Goal: Task Accomplishment & Management: Use online tool/utility

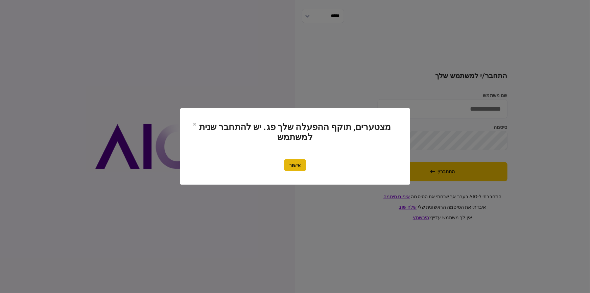
type input "********"
click at [289, 167] on button "אישור" at bounding box center [295, 165] width 22 height 12
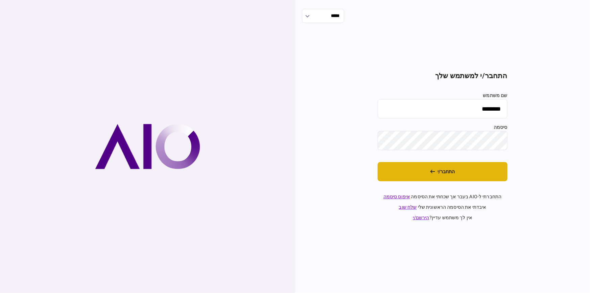
click at [406, 164] on button "התחבר/י" at bounding box center [443, 171] width 130 height 19
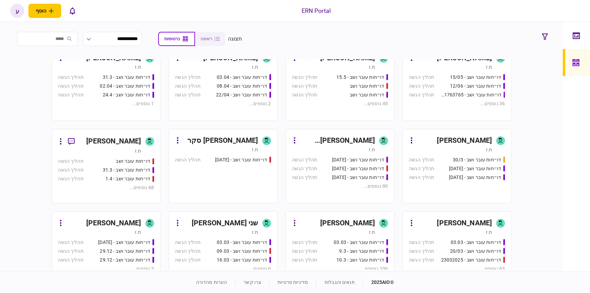
scroll to position [184, 0]
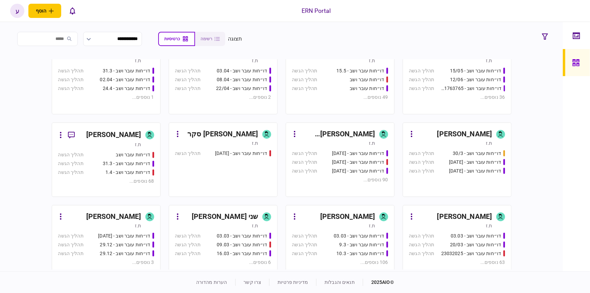
click at [112, 134] on div "[PERSON_NAME]" at bounding box center [113, 135] width 55 height 11
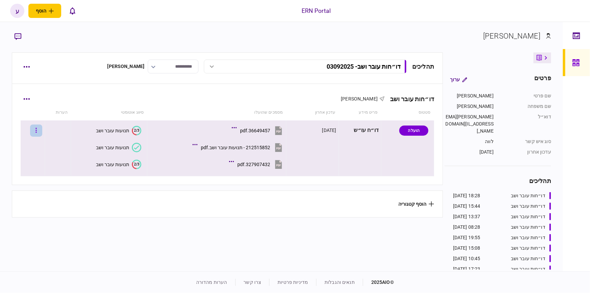
click at [37, 130] on icon "button" at bounding box center [36, 130] width 1 height 6
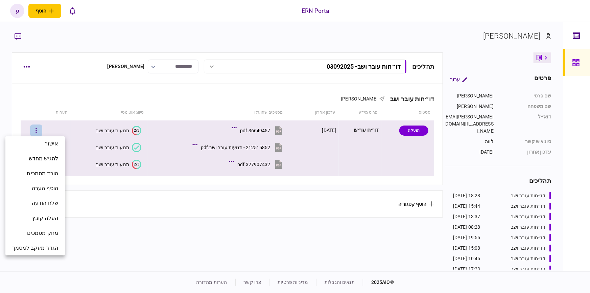
click at [42, 95] on div at bounding box center [295, 146] width 590 height 293
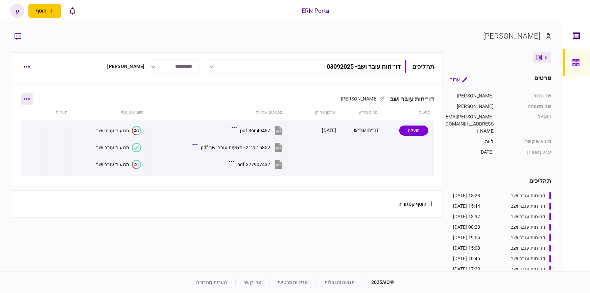
click at [30, 98] on icon "button" at bounding box center [27, 98] width 6 height 1
click at [78, 97] on div at bounding box center [295, 146] width 590 height 293
click at [33, 96] on button "button" at bounding box center [27, 99] width 12 height 12
click at [30, 69] on div at bounding box center [295, 146] width 590 height 293
click at [24, 70] on button "button" at bounding box center [27, 67] width 12 height 12
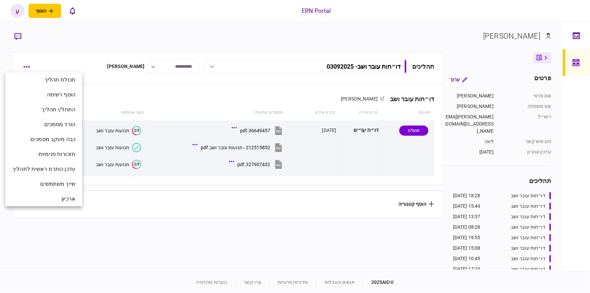
click at [98, 66] on div at bounding box center [295, 146] width 590 height 293
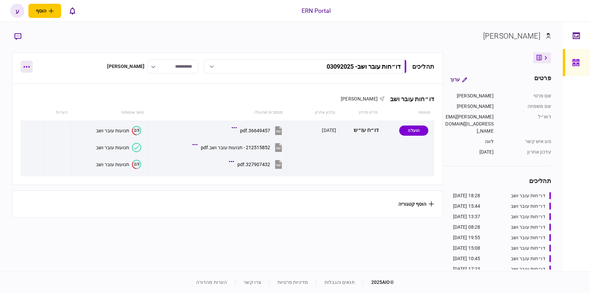
click at [28, 71] on button "button" at bounding box center [27, 67] width 12 height 12
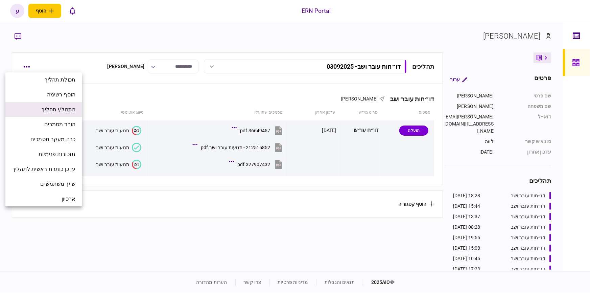
click at [68, 107] on span "התחל/י תהליך" at bounding box center [59, 110] width 34 height 8
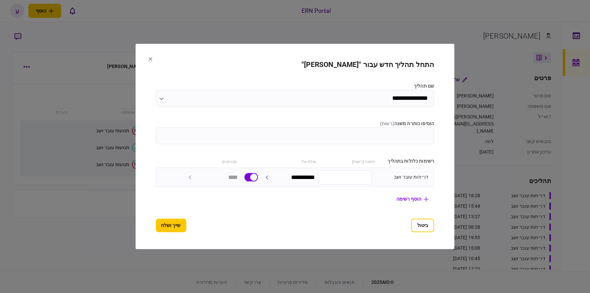
click at [345, 139] on input "הוסיפו כותרת משנה ( רשות )" at bounding box center [295, 136] width 279 height 17
type input "********"
click at [156, 226] on button "שייך ושלח" at bounding box center [171, 226] width 30 height 14
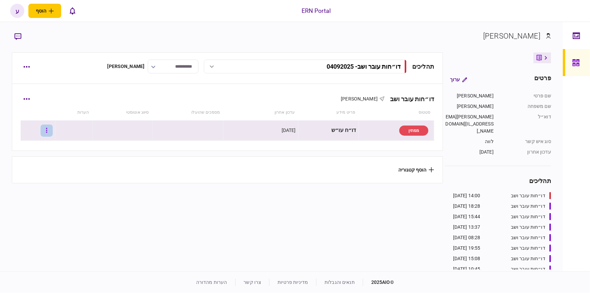
click at [49, 133] on button "button" at bounding box center [47, 131] width 12 height 12
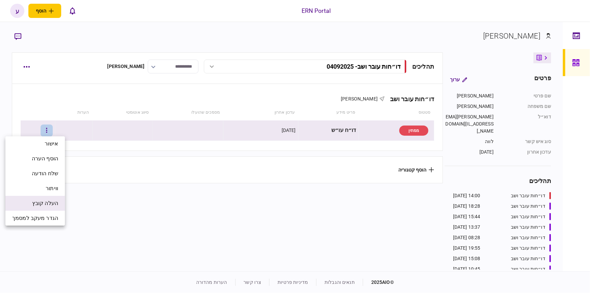
click at [34, 206] on span "העלה קובץ" at bounding box center [45, 203] width 26 height 8
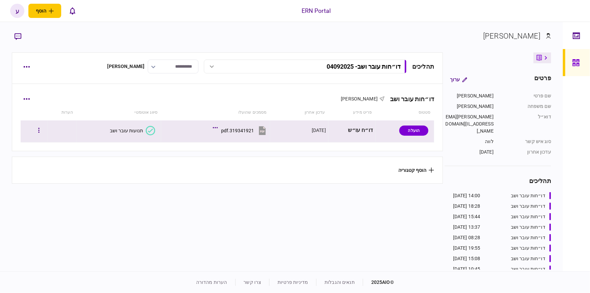
click at [142, 129] on div "תנועות עובר ושב" at bounding box center [126, 130] width 33 height 5
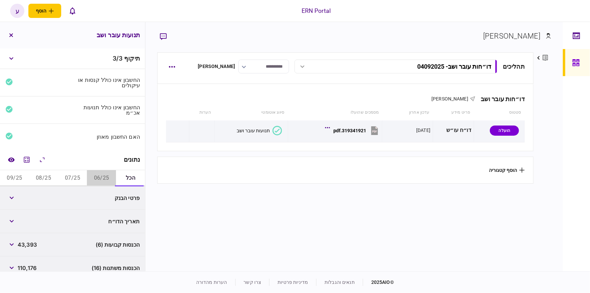
click at [96, 179] on button "06/25" at bounding box center [101, 178] width 29 height 16
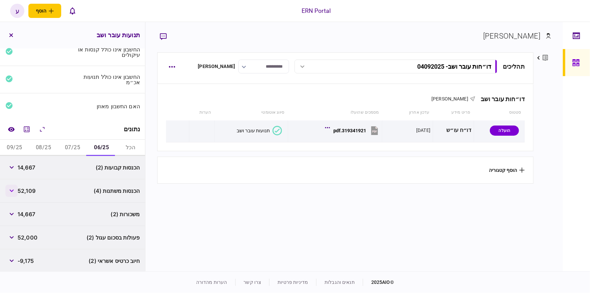
click at [15, 192] on button "button" at bounding box center [11, 191] width 12 height 12
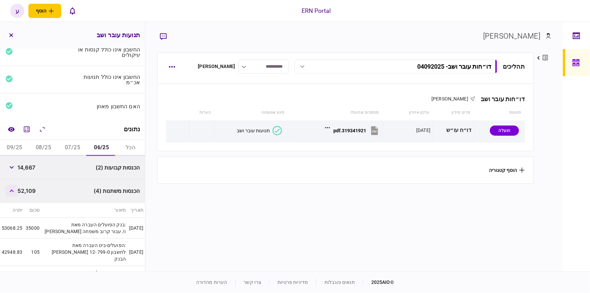
click at [15, 192] on button "button" at bounding box center [11, 191] width 12 height 12
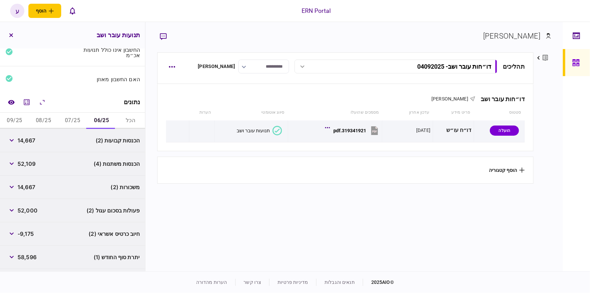
scroll to position [78, 0]
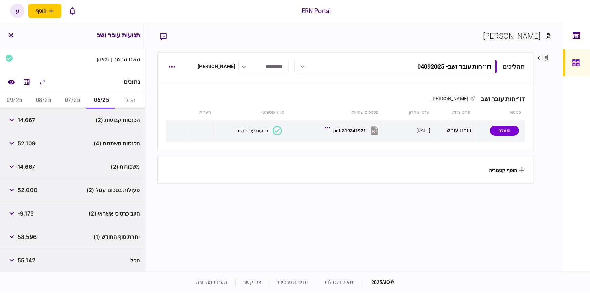
click at [69, 178] on div "משכורות (2) 14,667" at bounding box center [72, 166] width 145 height 23
click at [73, 98] on button "07/25" at bounding box center [72, 100] width 29 height 16
click at [46, 98] on button "08/25" at bounding box center [43, 100] width 29 height 16
click at [17, 106] on button "09/25" at bounding box center [14, 100] width 29 height 16
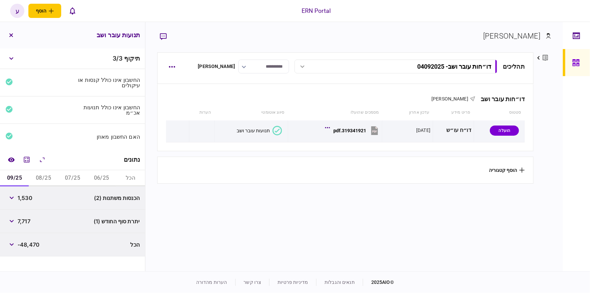
scroll to position [0, 0]
click at [52, 195] on div "הכנסות משתנות (2) 1,530" at bounding box center [72, 197] width 145 height 23
